Goal: Task Accomplishment & Management: Use online tool/utility

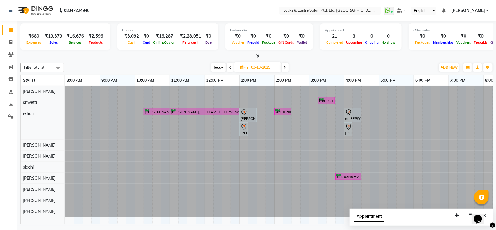
scroll to position [0, 48]
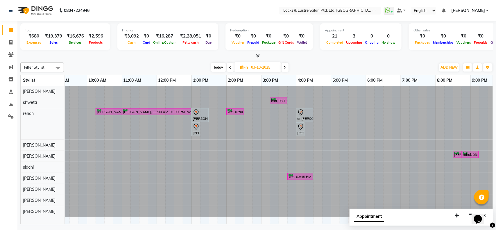
click at [232, 66] on span at bounding box center [230, 67] width 7 height 9
type input "02-10-2025"
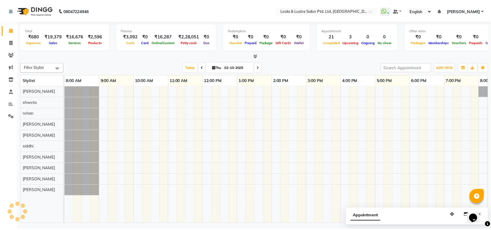
scroll to position [0, 130]
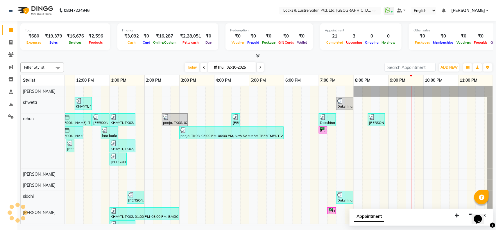
click at [154, 63] on div "Today Thu 02-10-2025" at bounding box center [224, 67] width 315 height 9
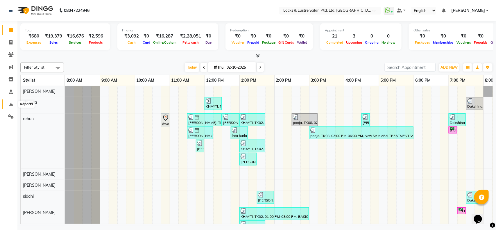
click at [10, 106] on span at bounding box center [11, 104] width 10 height 7
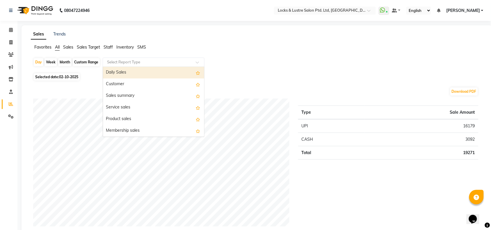
drag, startPoint x: 127, startPoint y: 65, endPoint x: 130, endPoint y: 72, distance: 7.3
click at [130, 67] on ng-select "Select Report Type Daily Sales Customer Sales summary Service sales Product sal…" at bounding box center [154, 62] width 102 height 9
click at [130, 72] on div "Daily Sales" at bounding box center [153, 73] width 101 height 12
select select "full_report"
select select "csv"
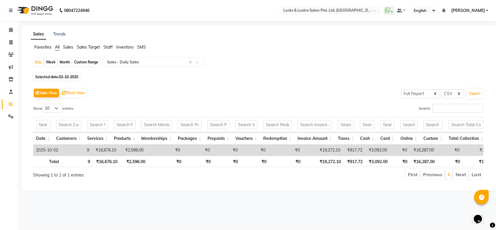
click at [105, 47] on span "Staff" at bounding box center [108, 46] width 9 height 5
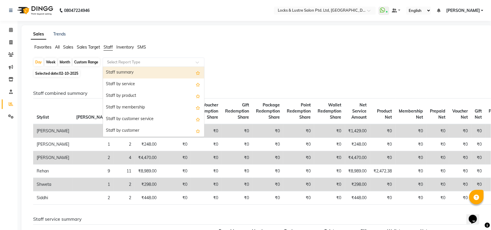
click at [144, 61] on input "text" at bounding box center [148, 62] width 84 height 6
click at [138, 73] on div "Staff summary" at bounding box center [153, 73] width 101 height 12
select select "full_report"
select select "csv"
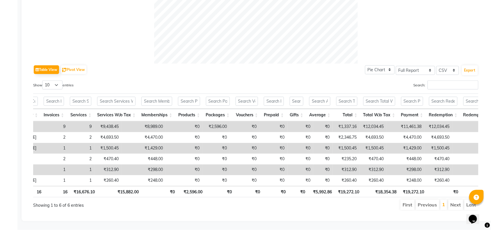
scroll to position [0, 196]
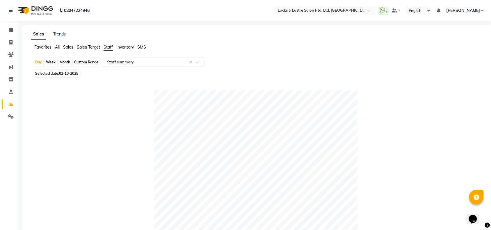
click at [60, 47] on ul "Favorites All Sales Sales Target Staff Inventory SMS" at bounding box center [257, 47] width 452 height 6
click at [57, 49] on span "All" at bounding box center [57, 46] width 5 height 5
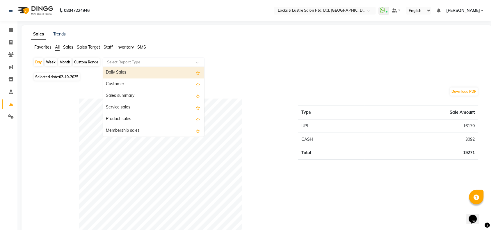
click at [141, 65] on input "text" at bounding box center [148, 62] width 84 height 6
click at [139, 70] on div "Daily Sales" at bounding box center [153, 73] width 101 height 12
select select "full_report"
select select "csv"
